Goal: Participate in discussion: Engage in conversation with other users on a specific topic

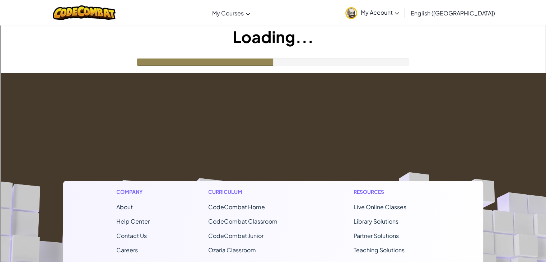
click at [260, 41] on h1 "Loading..." at bounding box center [272, 36] width 545 height 22
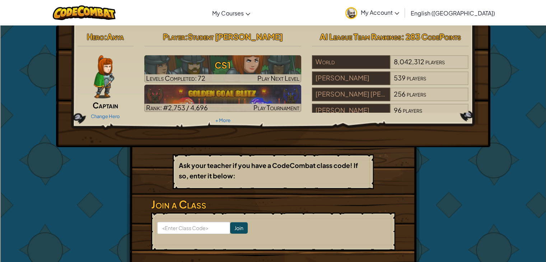
drag, startPoint x: 122, startPoint y: 34, endPoint x: 101, endPoint y: 78, distance: 49.1
click at [101, 78] on img at bounding box center [104, 76] width 20 height 43
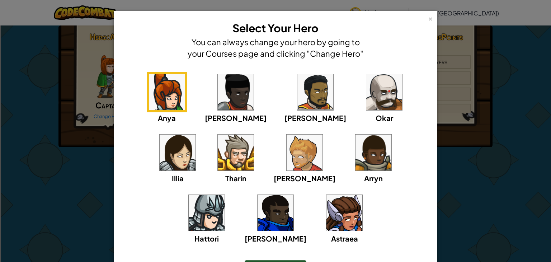
click at [297, 91] on img at bounding box center [315, 92] width 36 height 36
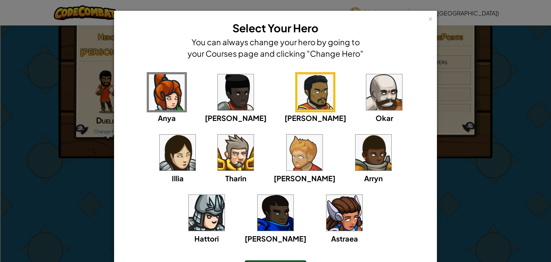
click at [366, 98] on img at bounding box center [384, 92] width 36 height 36
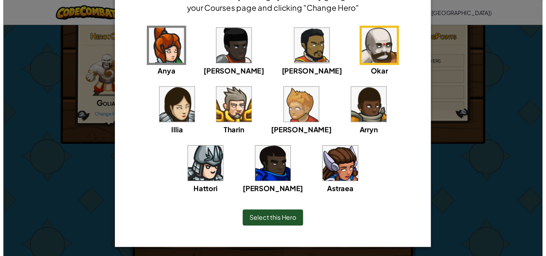
scroll to position [47, 0]
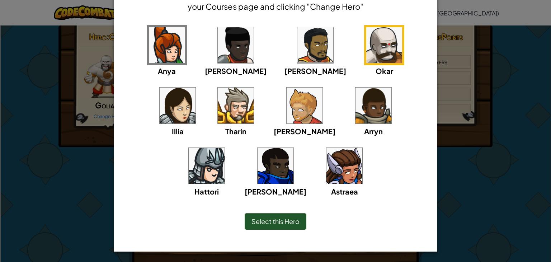
click at [291, 215] on div "Select this Hero" at bounding box center [276, 221] width 62 height 17
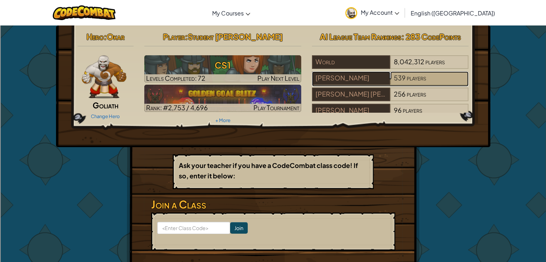
click at [399, 80] on span "539" at bounding box center [400, 78] width 12 height 8
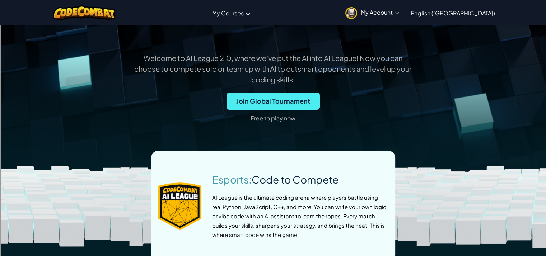
scroll to position [212, 0]
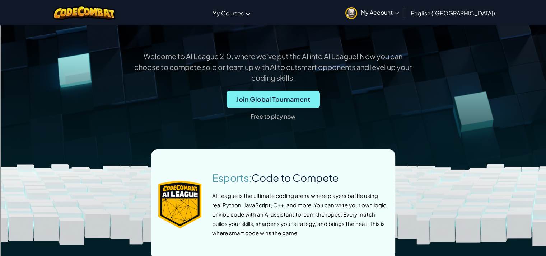
click at [298, 93] on span "Join Global Tournament" at bounding box center [272, 99] width 93 height 17
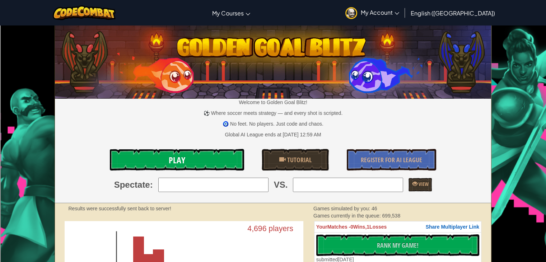
click at [222, 151] on link "Play" at bounding box center [177, 160] width 134 height 22
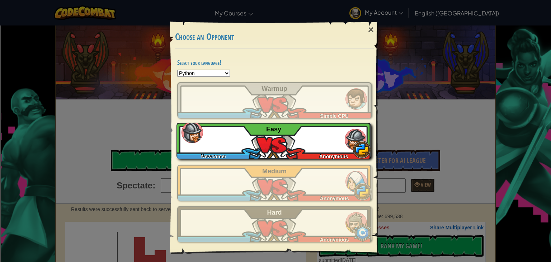
click at [318, 155] on div "Anonymous" at bounding box center [332, 154] width 78 height 7
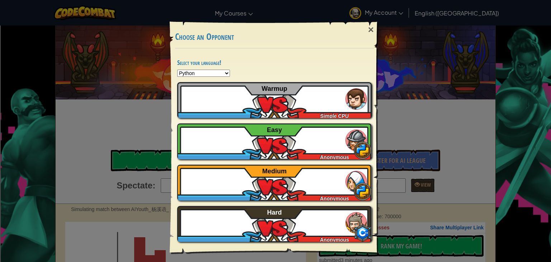
click at [121, 36] on div "× Choose an Opponent Select your language! Python JavaScript CoffeeScript Lua C…" at bounding box center [275, 131] width 551 height 262
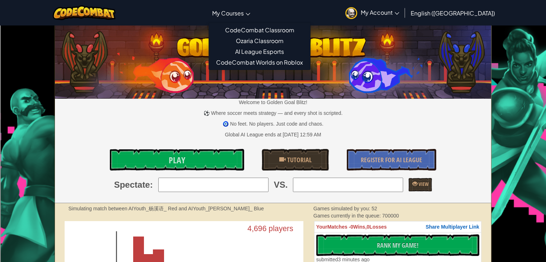
click at [244, 16] on span "My Courses" at bounding box center [228, 13] width 32 height 8
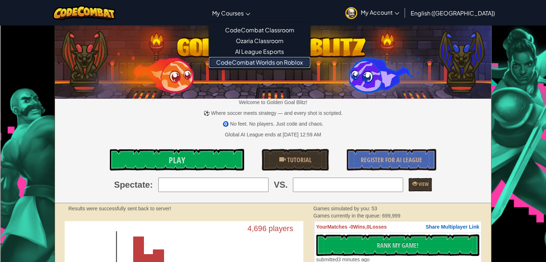
click at [297, 64] on link "CodeCombat Worlds on Roblox" at bounding box center [259, 62] width 101 height 11
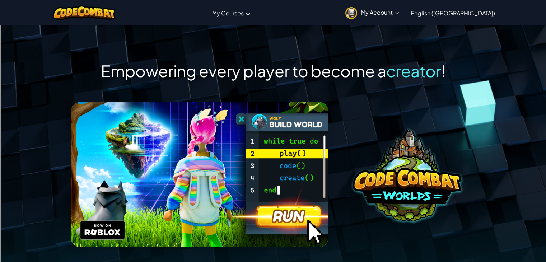
click at [297, 227] on img at bounding box center [199, 174] width 257 height 145
click at [298, 224] on img at bounding box center [199, 174] width 257 height 145
click at [299, 221] on img at bounding box center [199, 174] width 257 height 145
click at [300, 214] on img at bounding box center [199, 174] width 257 height 145
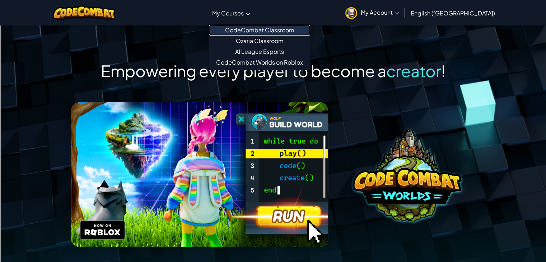
click at [278, 32] on link "CodeCombat Classroom" at bounding box center [259, 30] width 101 height 11
